Goal: Find specific page/section: Find specific page/section

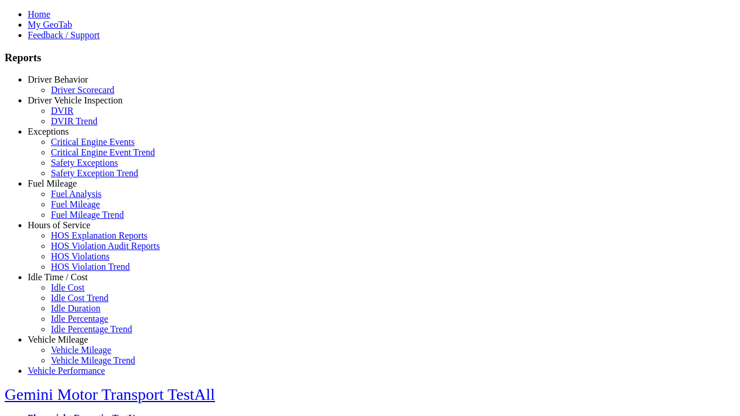
click at [66, 136] on link "Exceptions" at bounding box center [48, 132] width 41 height 10
click at [75, 178] on link "Safety Exception Trend" at bounding box center [94, 173] width 87 height 10
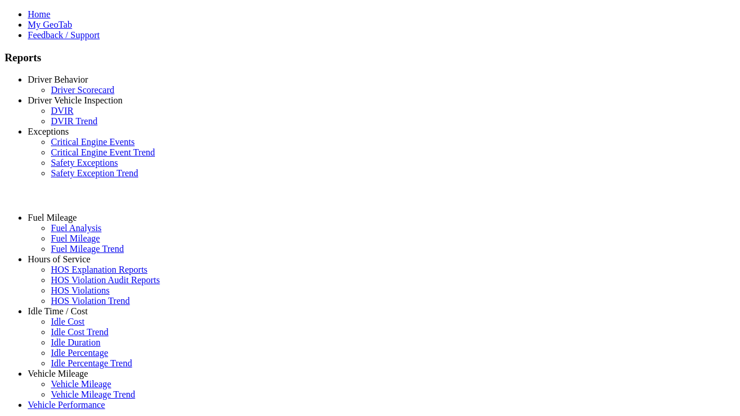
select select "**********"
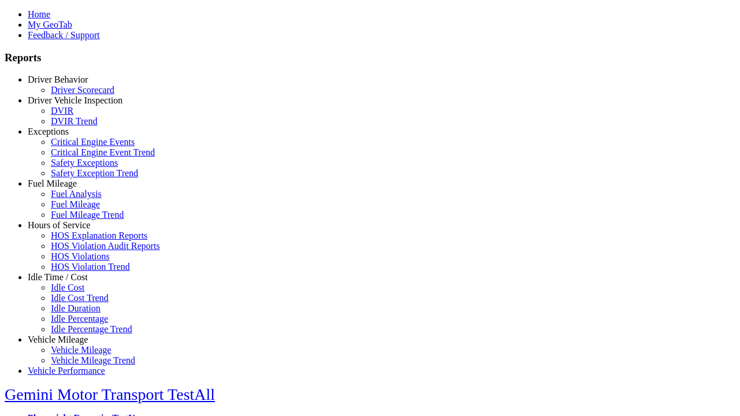
type input "**********"
